Goal: Task Accomplishment & Management: Manage account settings

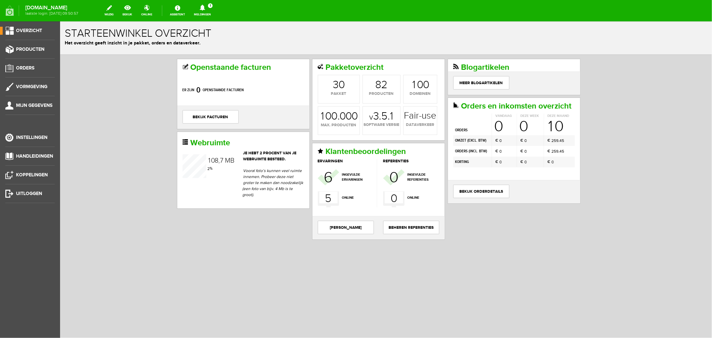
click at [215, 12] on link "Meldingen 1 Nieuwe orders Er is een nieuwe order( #2706 ) geplaatst door [PERSO…" at bounding box center [202, 10] width 25 height 15
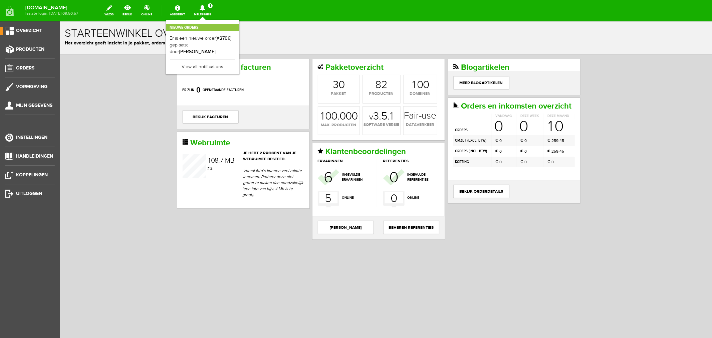
click at [216, 49] on b "[PERSON_NAME]" at bounding box center [197, 52] width 37 height 6
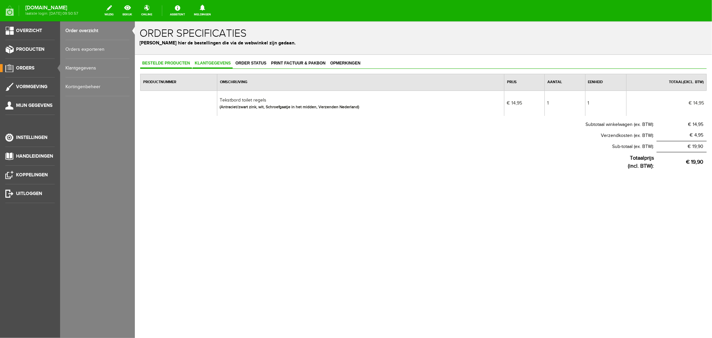
click at [212, 64] on span "Klantgegevens" at bounding box center [212, 62] width 40 height 5
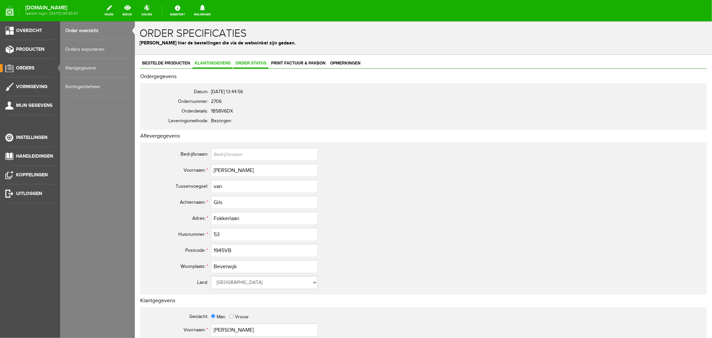
click at [254, 64] on span "Order status" at bounding box center [250, 62] width 35 height 5
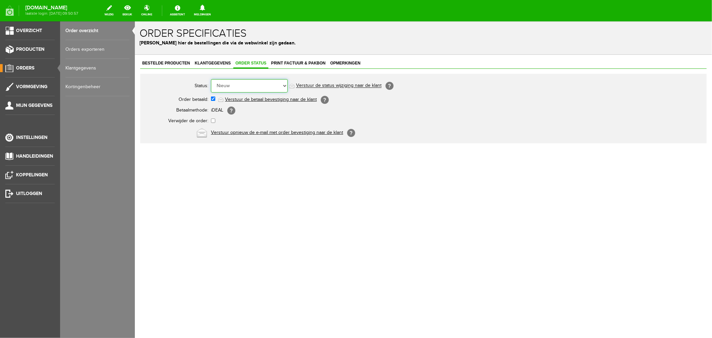
click at [242, 87] on select "Order niet afgerond Nieuw Order in behandeling Wacht op leverancier Wacht op be…" at bounding box center [249, 85] width 77 height 13
select select "2"
click at [211, 79] on select "Order niet afgerond Nieuw Order in behandeling Wacht op leverancier Wacht op be…" at bounding box center [249, 85] width 77 height 13
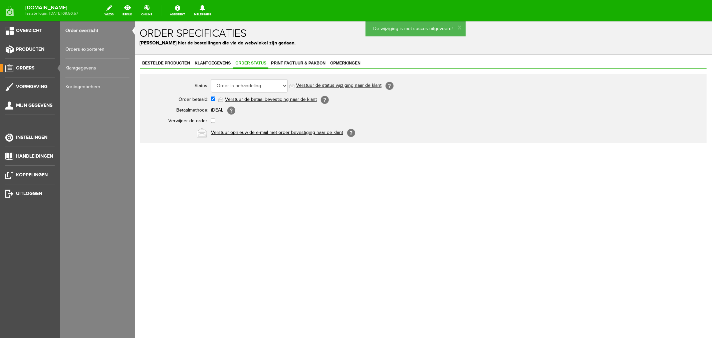
click at [304, 86] on link "Verstuur de status wijziging naar de klant" at bounding box center [339, 85] width 86 height 5
click at [289, 63] on span "Print factuur & pakbon" at bounding box center [298, 62] width 58 height 5
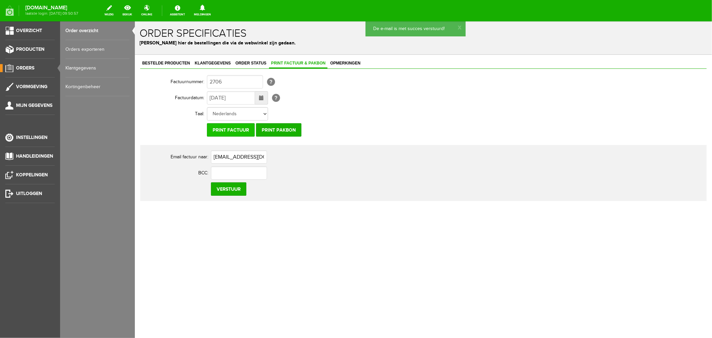
click at [231, 131] on input "Print factuur" at bounding box center [231, 129] width 48 height 13
click at [224, 131] on input "Print factuur" at bounding box center [231, 129] width 48 height 13
